Goal: Transaction & Acquisition: Download file/media

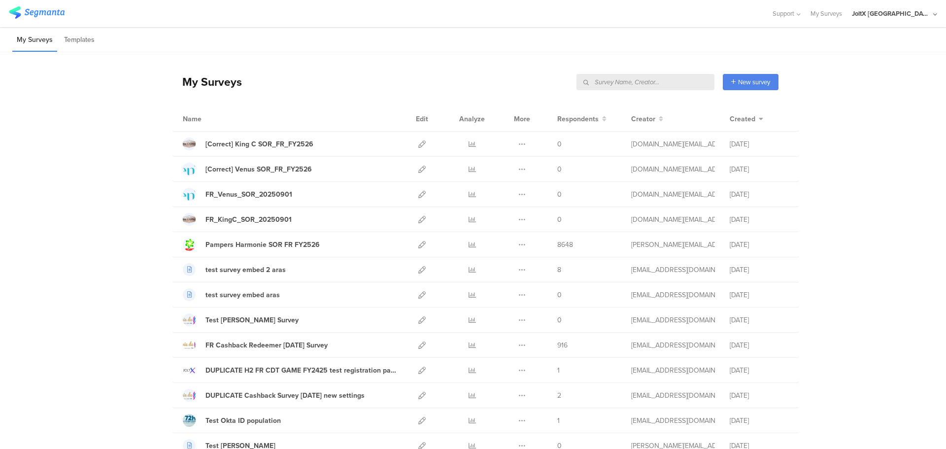
click at [664, 81] on input "text" at bounding box center [646, 82] width 138 height 16
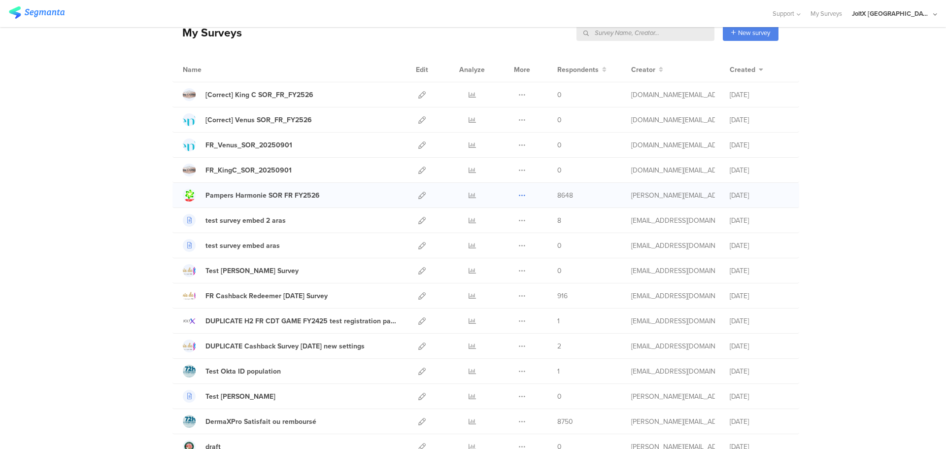
click at [519, 195] on icon at bounding box center [522, 195] width 7 height 7
click at [498, 235] on link "Export" at bounding box center [503, 238] width 54 height 18
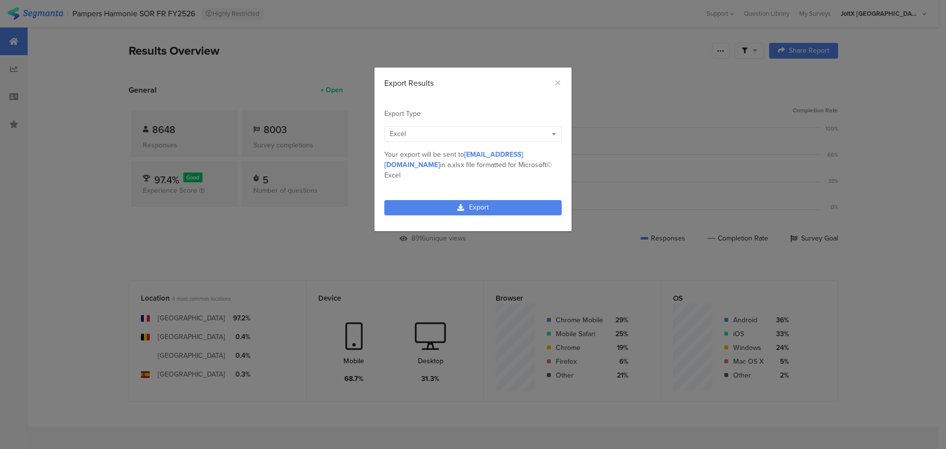
click at [413, 137] on div "Excel" at bounding box center [468, 134] width 157 height 10
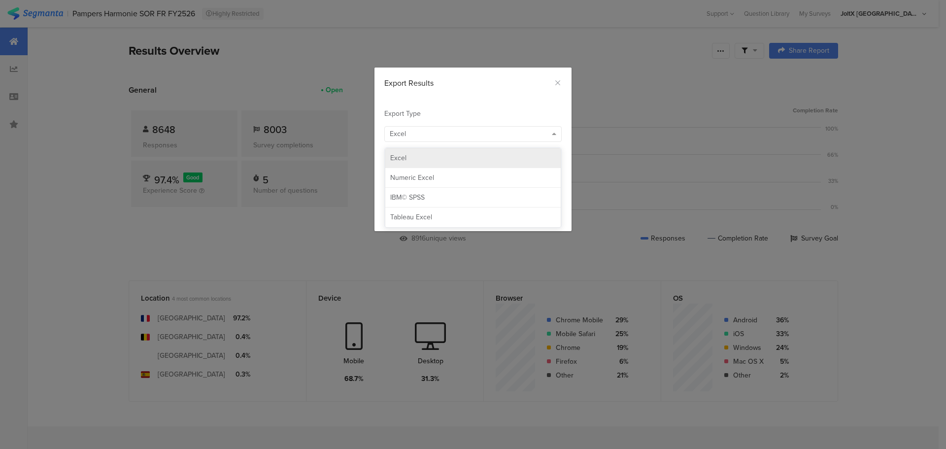
click at [446, 154] on div "Excel" at bounding box center [473, 158] width 166 height 10
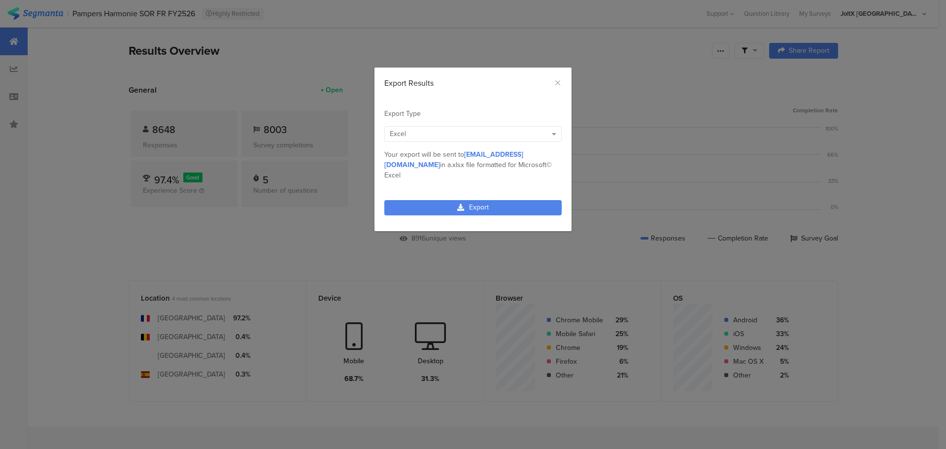
drag, startPoint x: 462, startPoint y: 154, endPoint x: 522, endPoint y: 154, distance: 59.6
click at [522, 154] on div "Your export will be sent to debout.ld@pg.com in a .xlsx file formatted for Micr…" at bounding box center [472, 164] width 177 height 31
click at [477, 200] on link "Export" at bounding box center [472, 207] width 177 height 15
